Goal: Navigation & Orientation: Find specific page/section

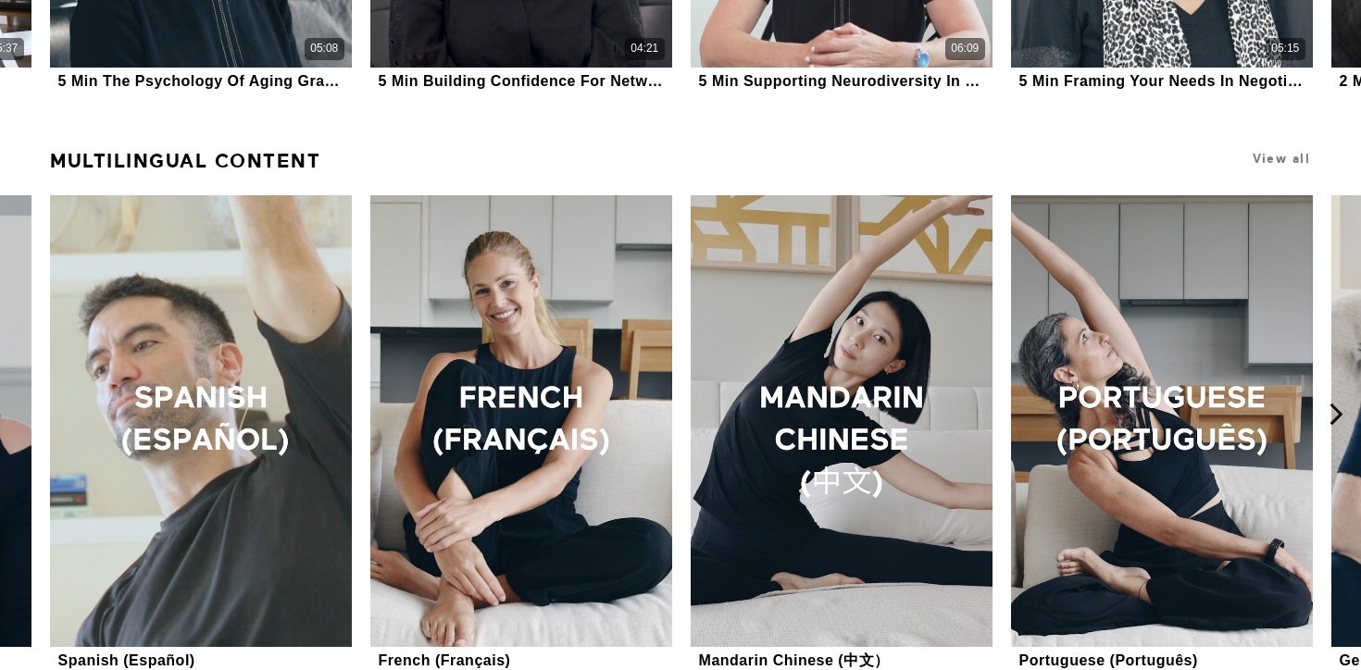
scroll to position [1592, 0]
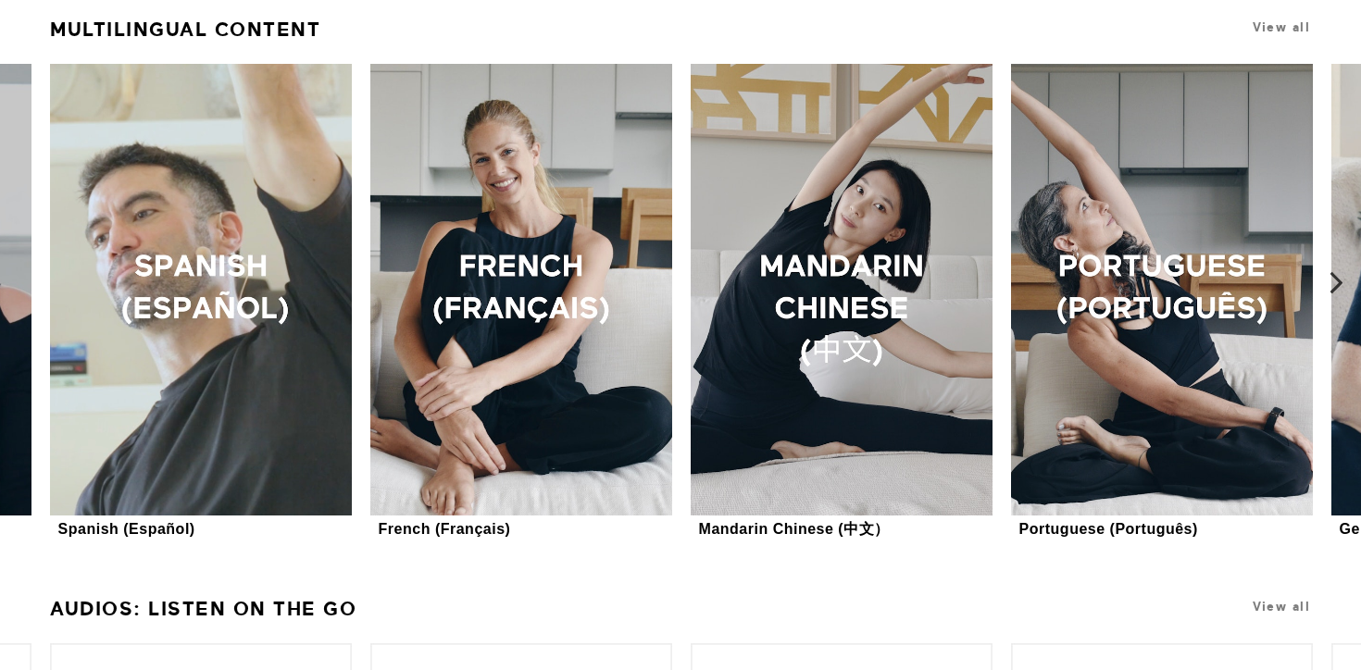
click at [1337, 279] on icon at bounding box center [1336, 282] width 23 height 23
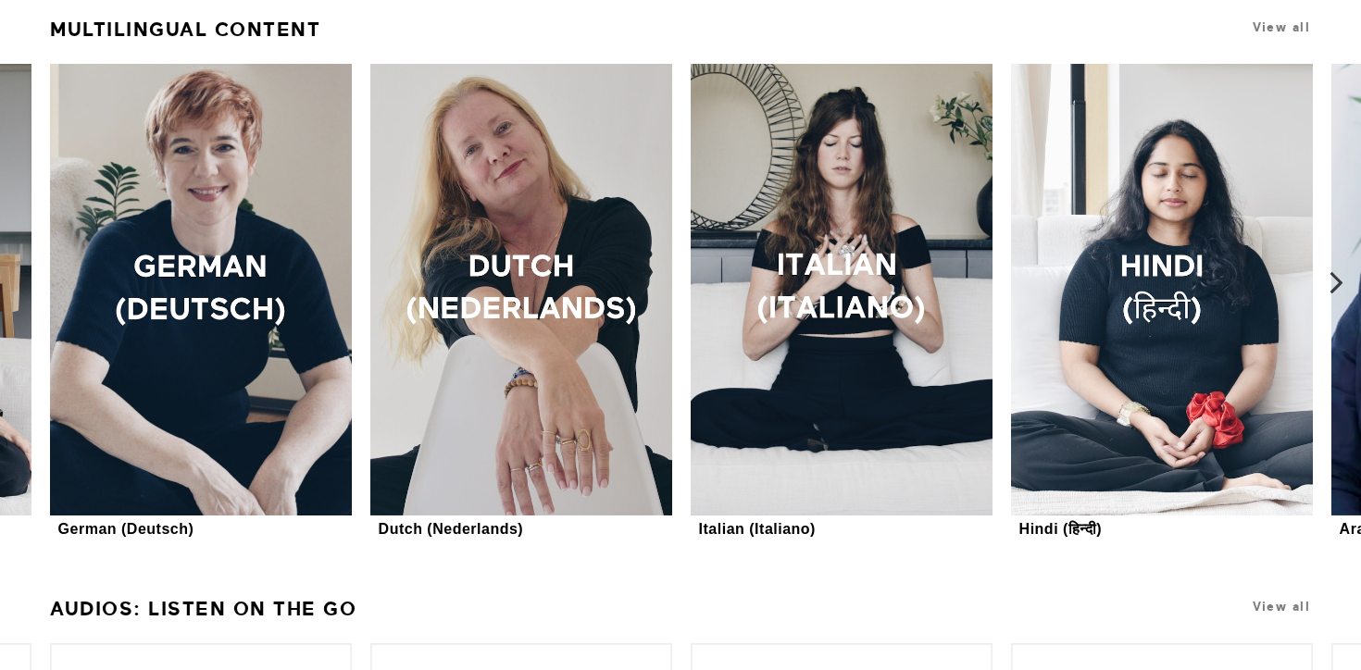
click at [1337, 283] on icon at bounding box center [1336, 282] width 23 height 23
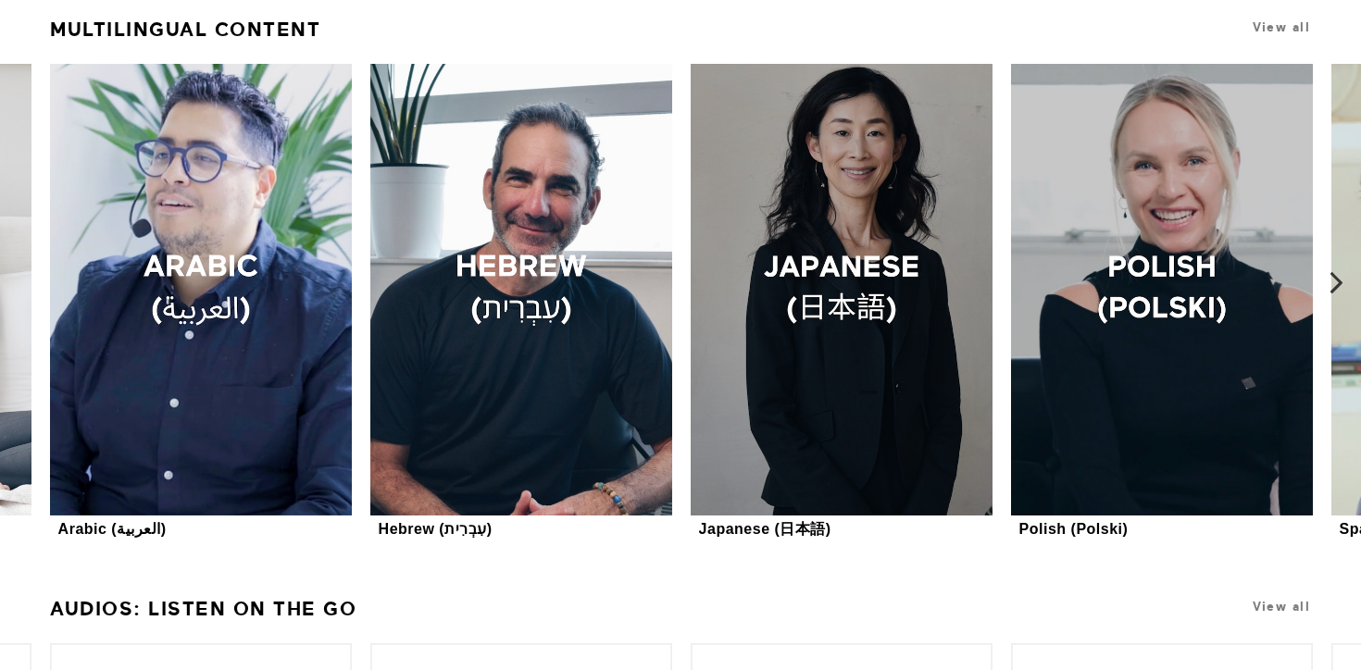
click at [1334, 287] on icon at bounding box center [1336, 282] width 23 height 23
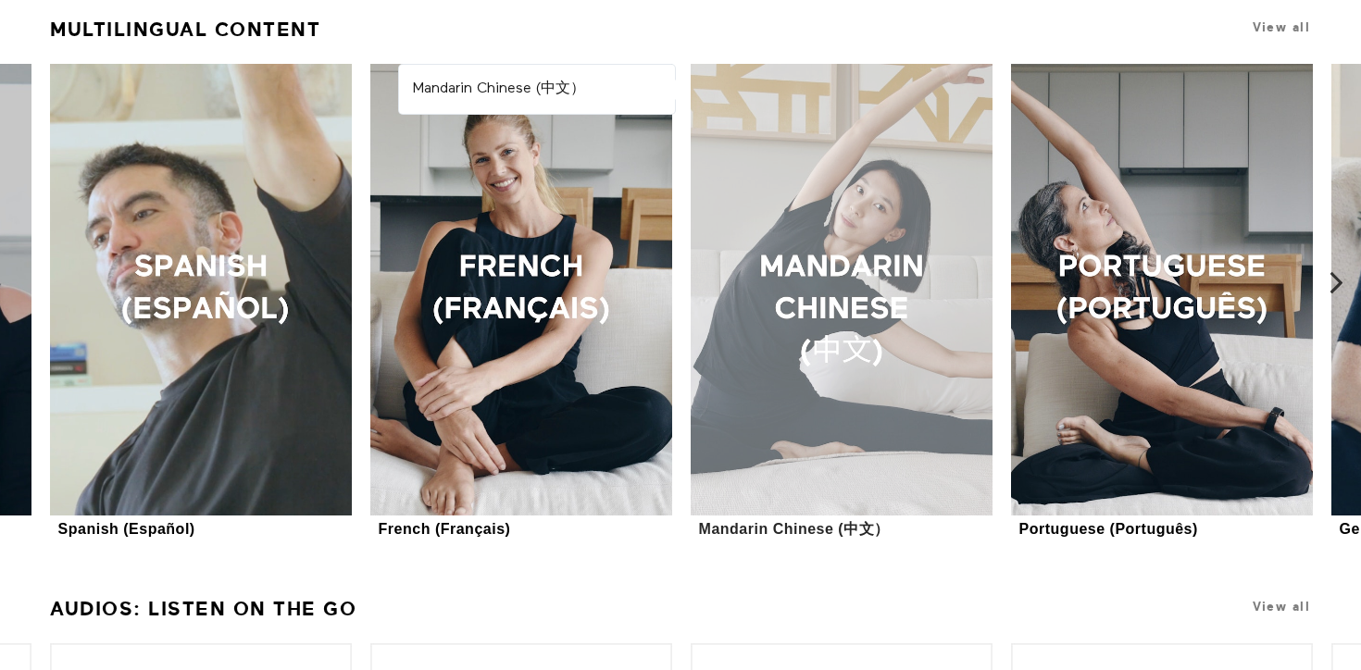
click at [808, 332] on div at bounding box center [841, 290] width 301 height 452
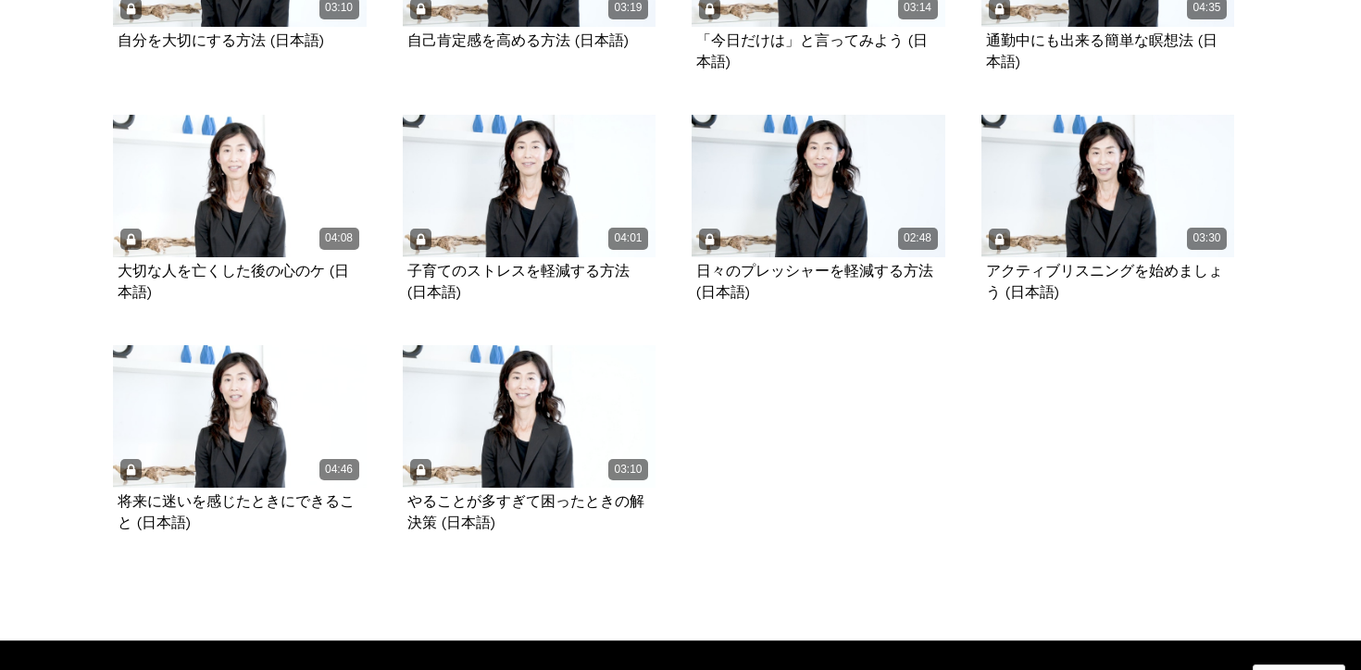
scroll to position [610, 0]
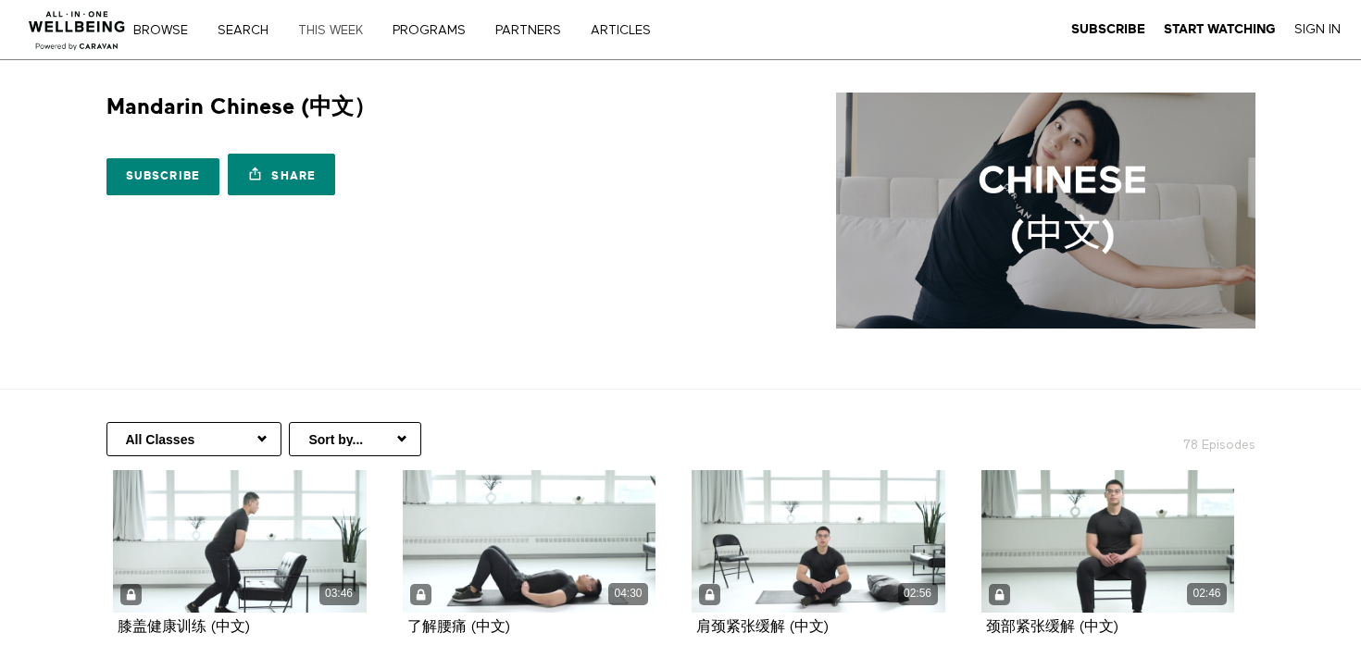
click at [340, 29] on link "THIS WEEK" at bounding box center [337, 30] width 91 height 13
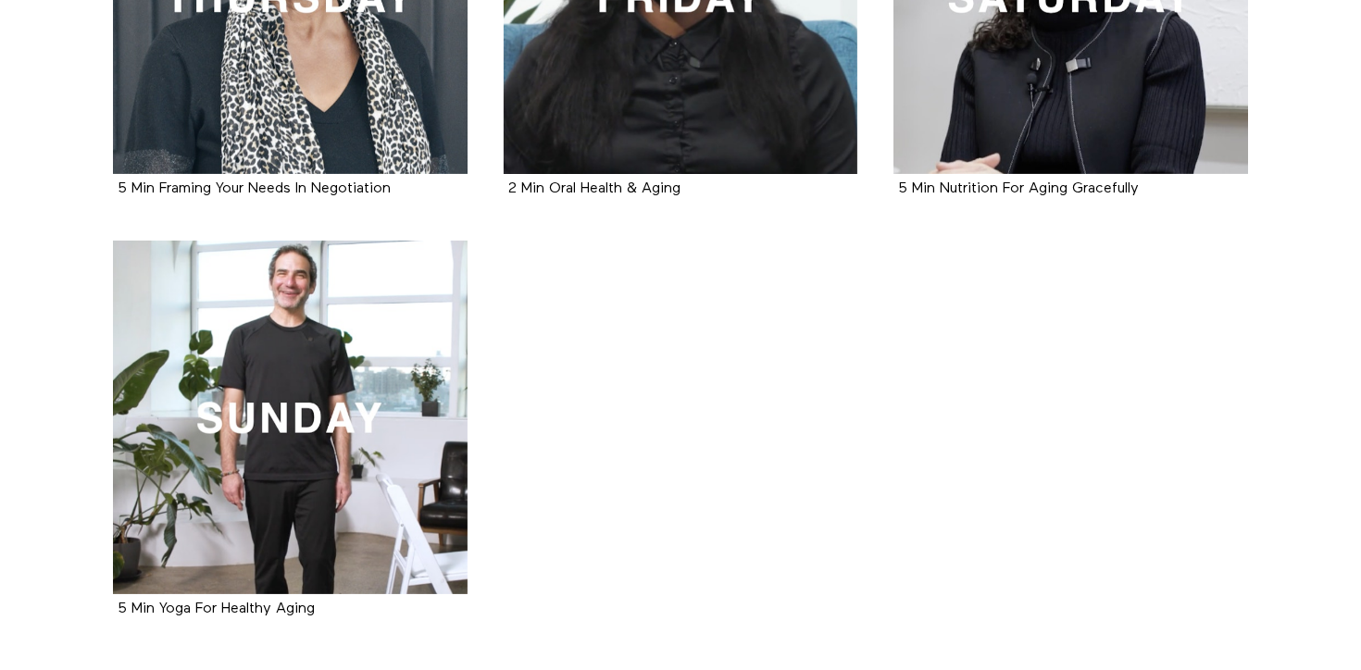
scroll to position [1175, 0]
